Goal: Check status

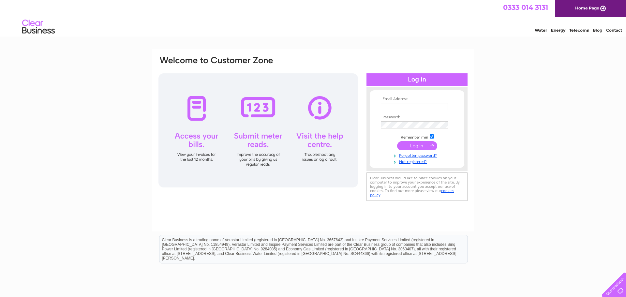
type input "cwong8898@gmail.com"
click at [414, 145] on input "submit" at bounding box center [417, 145] width 40 height 9
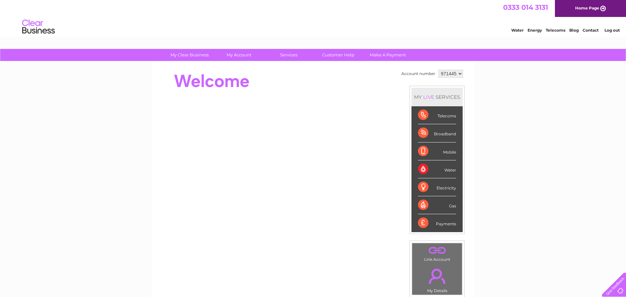
click at [441, 187] on div "Electricity" at bounding box center [437, 187] width 38 height 18
click at [419, 188] on div "Electricity" at bounding box center [437, 187] width 38 height 18
click at [421, 170] on div "Water" at bounding box center [437, 169] width 38 height 18
